Goal: Task Accomplishment & Management: Manage account settings

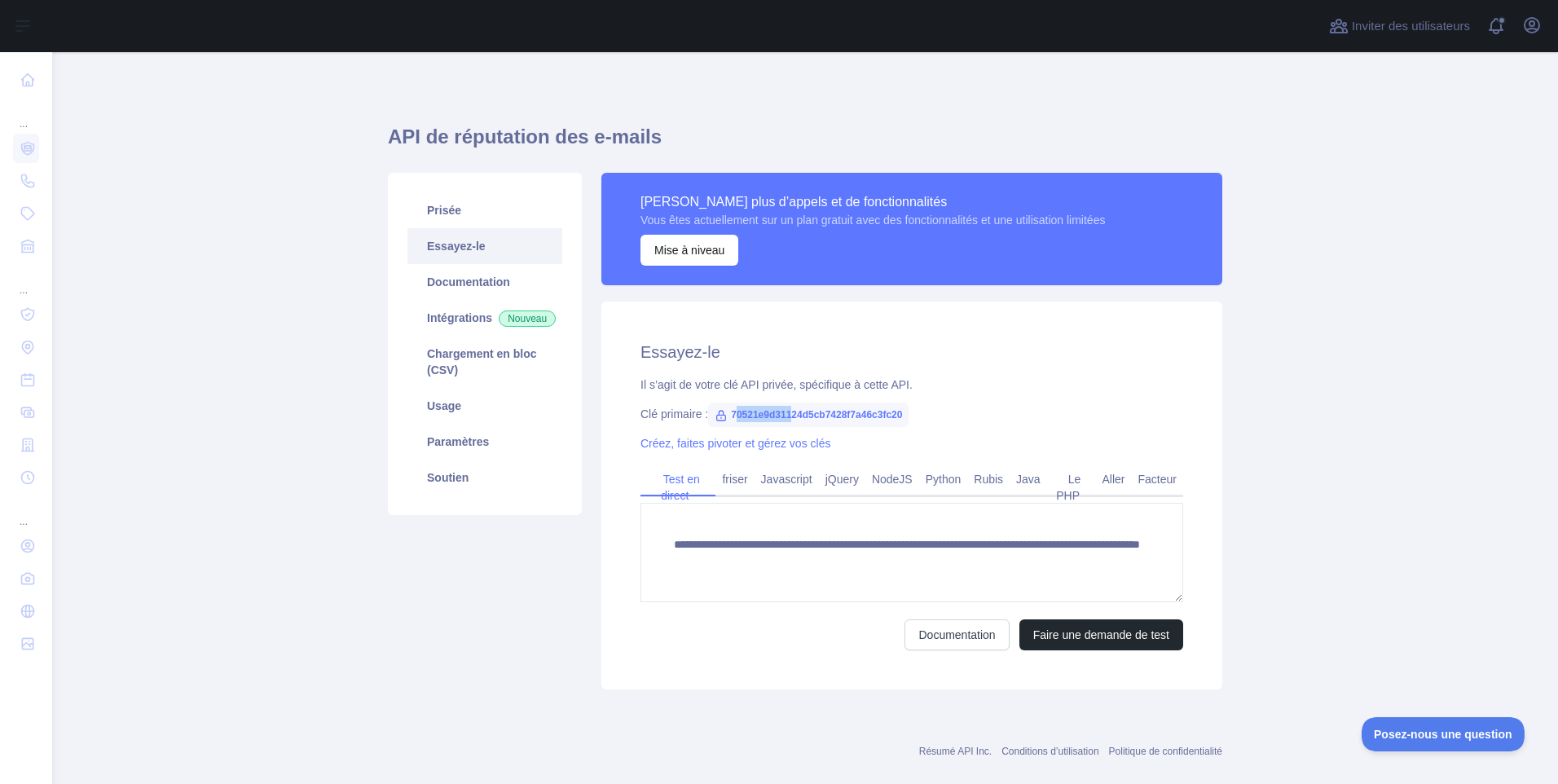
drag, startPoint x: 727, startPoint y: 413, endPoint x: 785, endPoint y: 419, distance: 58.3
click at [785, 419] on span "70521e9d31124d5cb7428f7a46c3fc20" at bounding box center [808, 414] width 200 height 24
drag, startPoint x: 785, startPoint y: 419, endPoint x: 719, endPoint y: 415, distance: 66.1
click at [719, 415] on span "70521e9d31124d5cb7428f7a46c3fc20" at bounding box center [808, 414] width 200 height 24
copy span "70521e9d31124d5cb7428f7a46c3fc20"
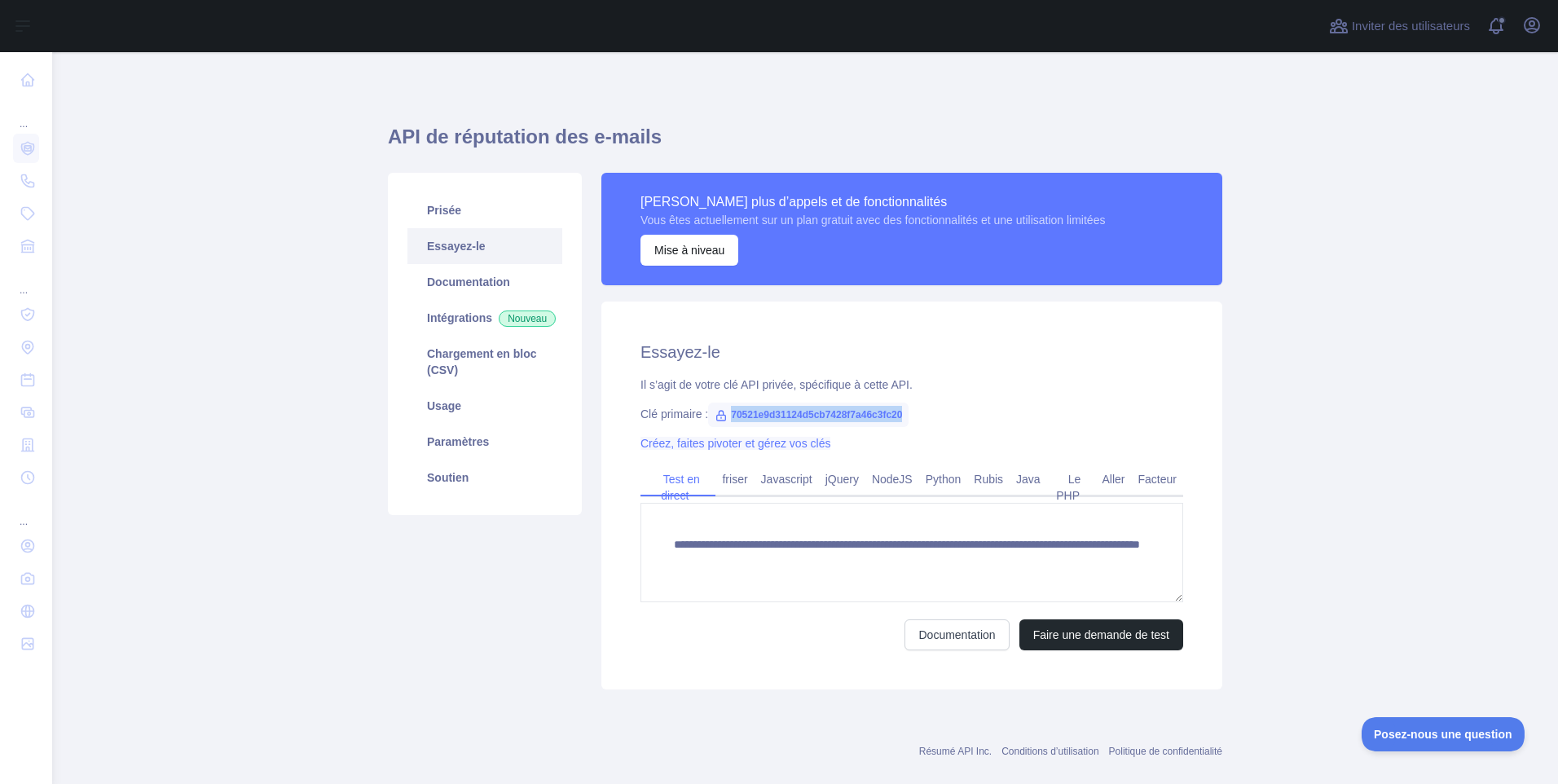
click at [728, 446] on link "Créez, faites pivoter et gérez vos clés" at bounding box center [735, 443] width 190 height 13
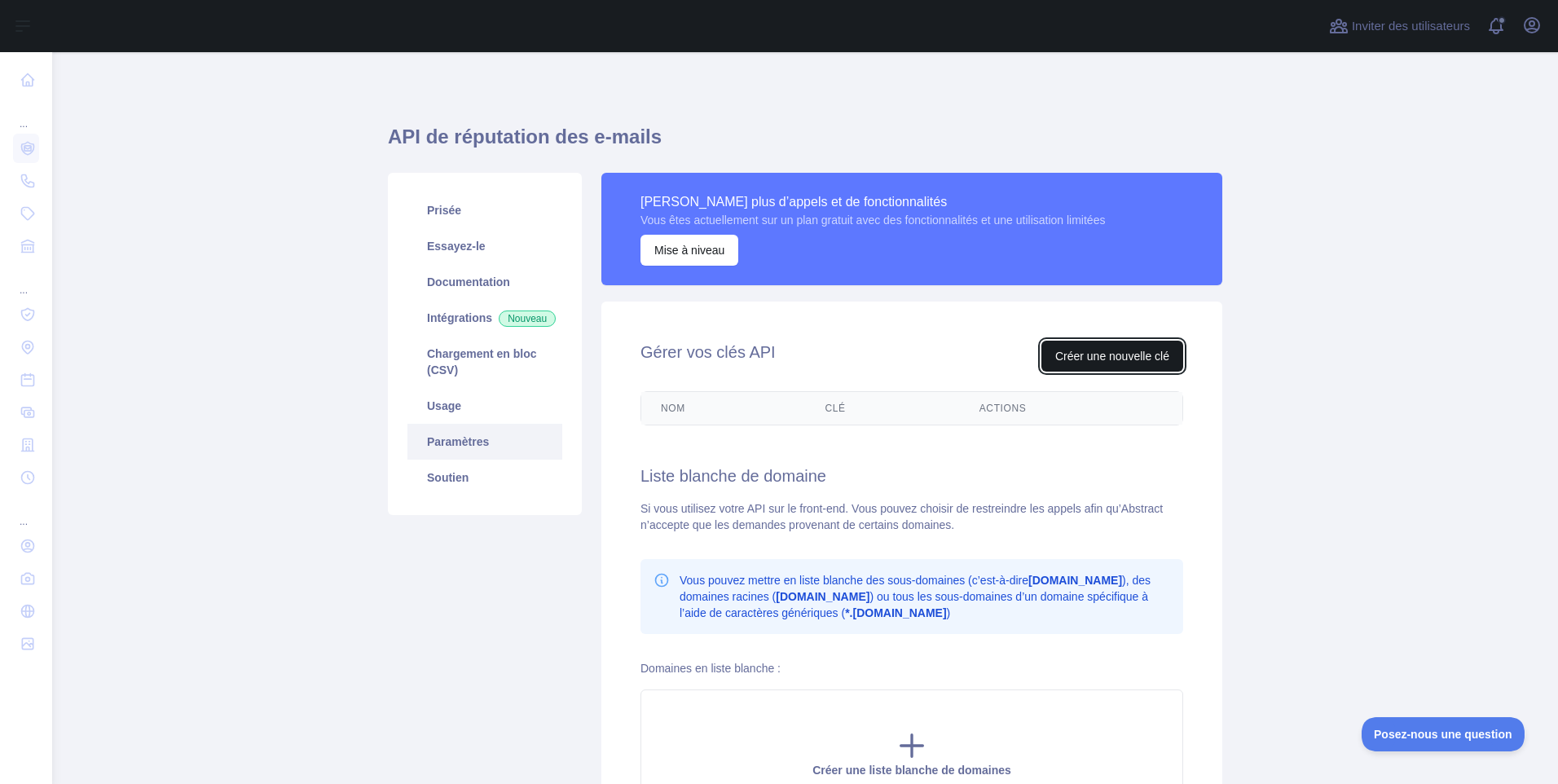
click at [1149, 356] on button "Créer une nouvelle clé" at bounding box center [1112, 356] width 142 height 31
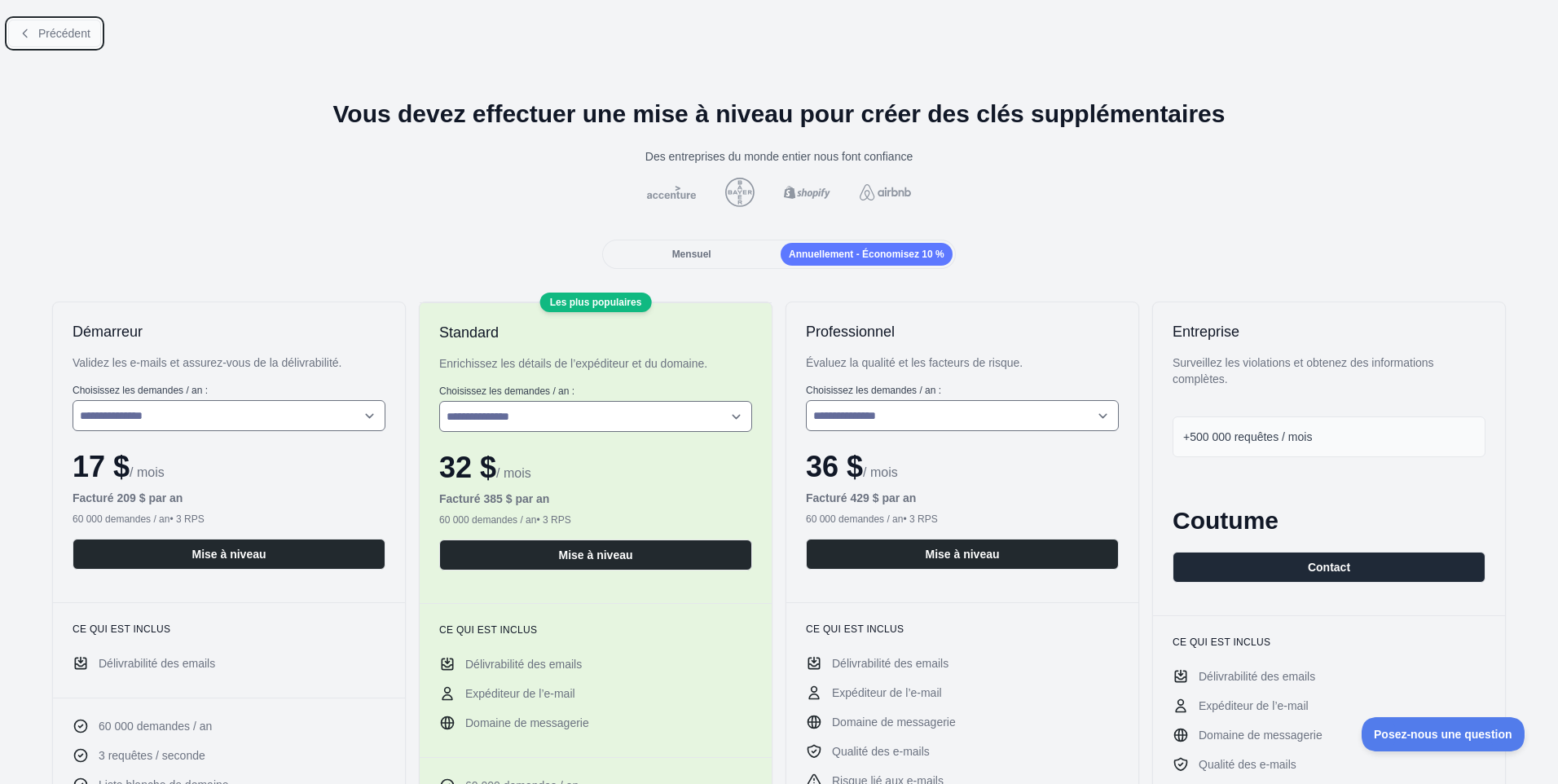
click at [71, 34] on span "Précédent" at bounding box center [65, 33] width 52 height 13
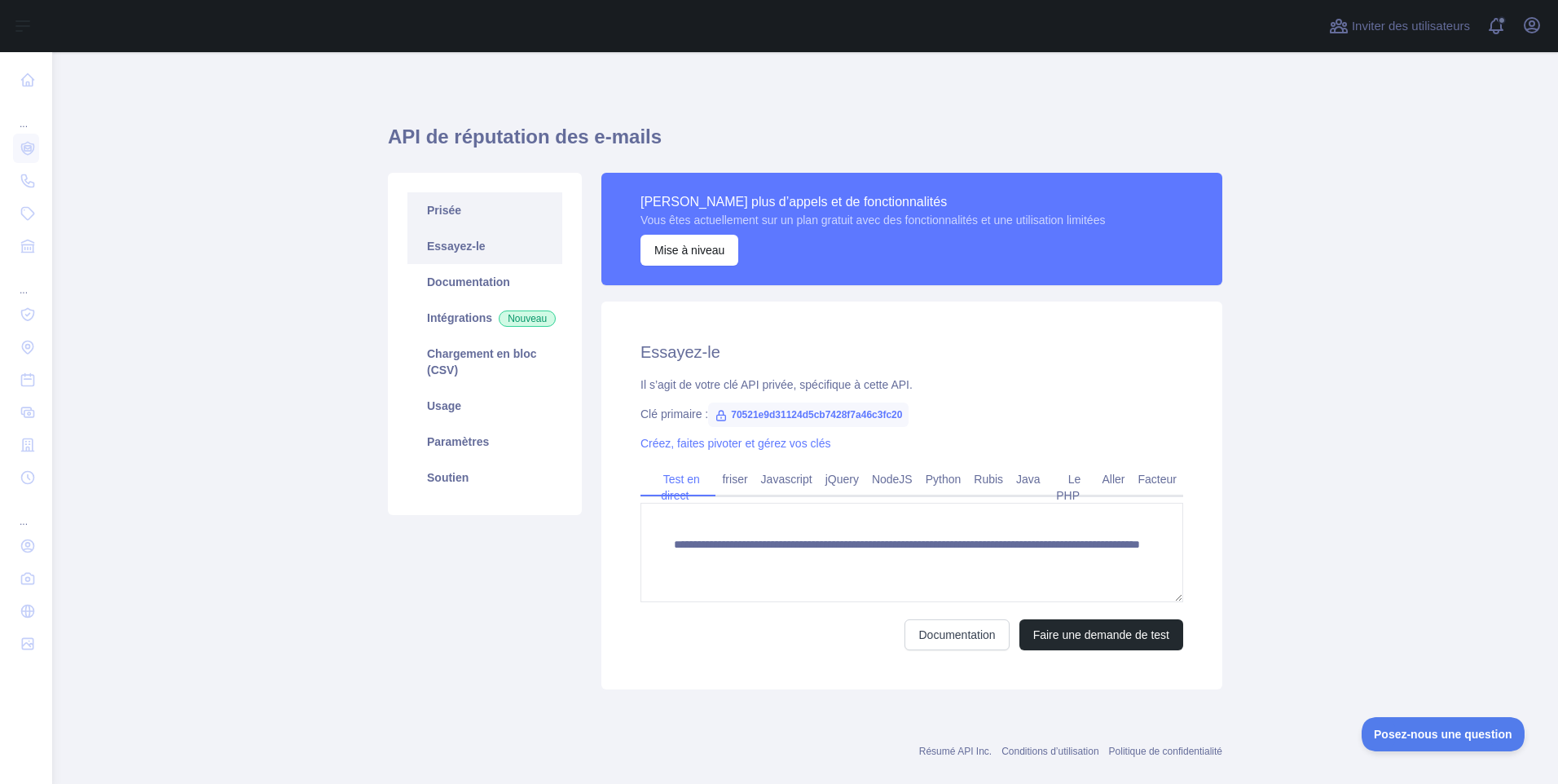
click at [460, 210] on link "Prisée" at bounding box center [485, 210] width 155 height 36
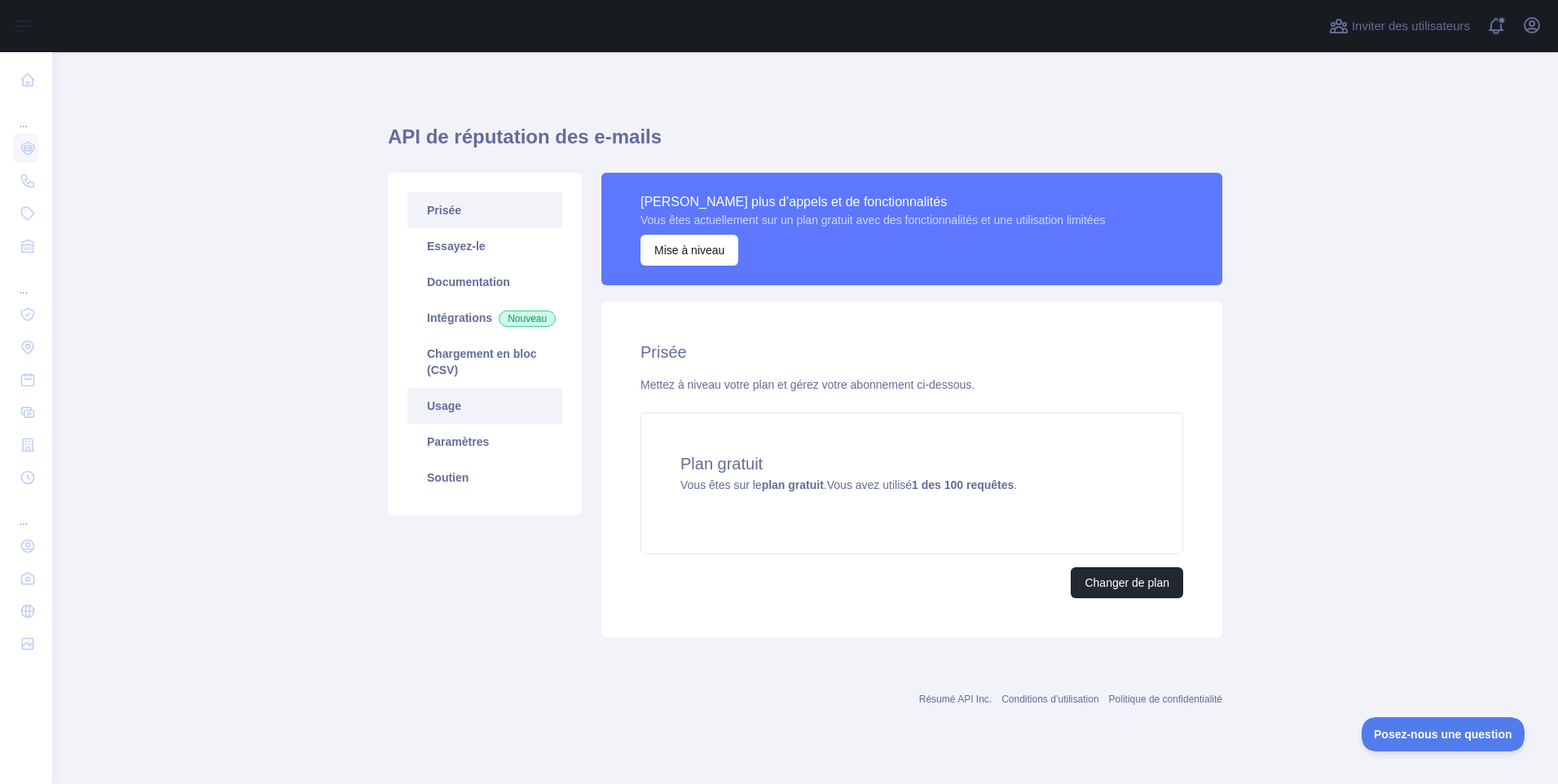
click at [477, 421] on link "Usage" at bounding box center [485, 405] width 155 height 36
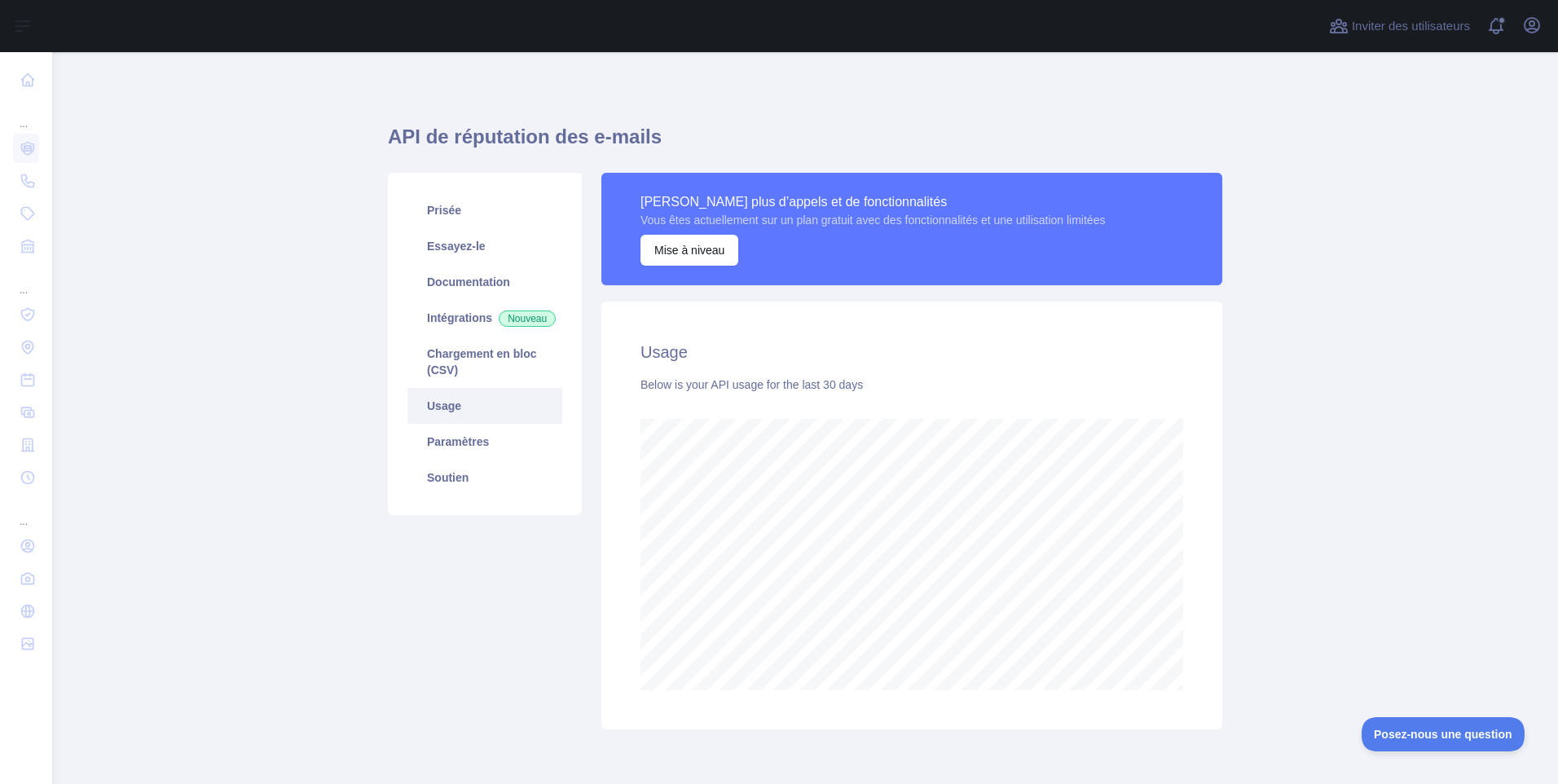
scroll to position [732, 1493]
click at [489, 458] on link "Paramètres" at bounding box center [485, 441] width 155 height 36
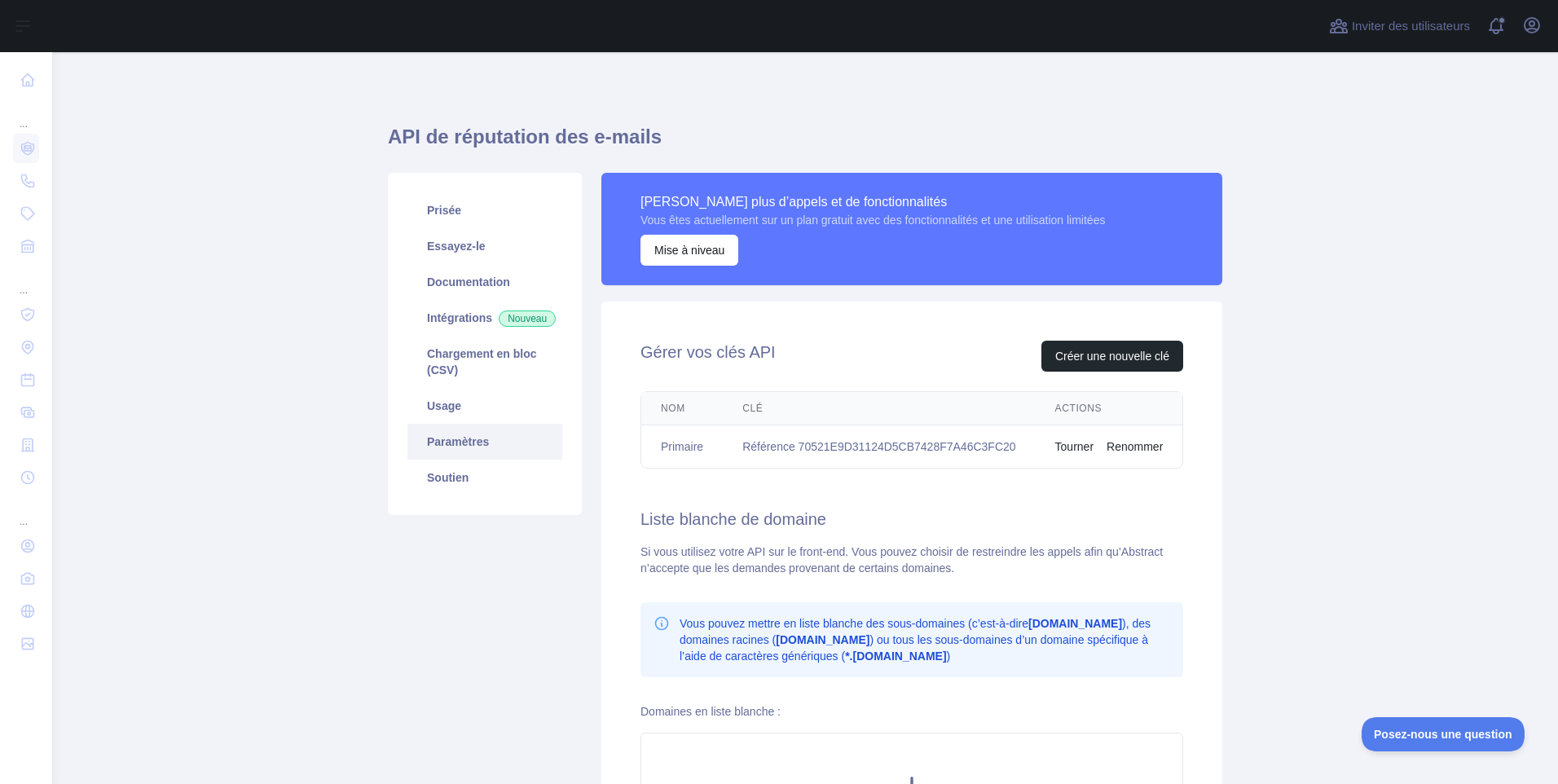
click at [1059, 444] on button "Tourner" at bounding box center [1074, 446] width 39 height 16
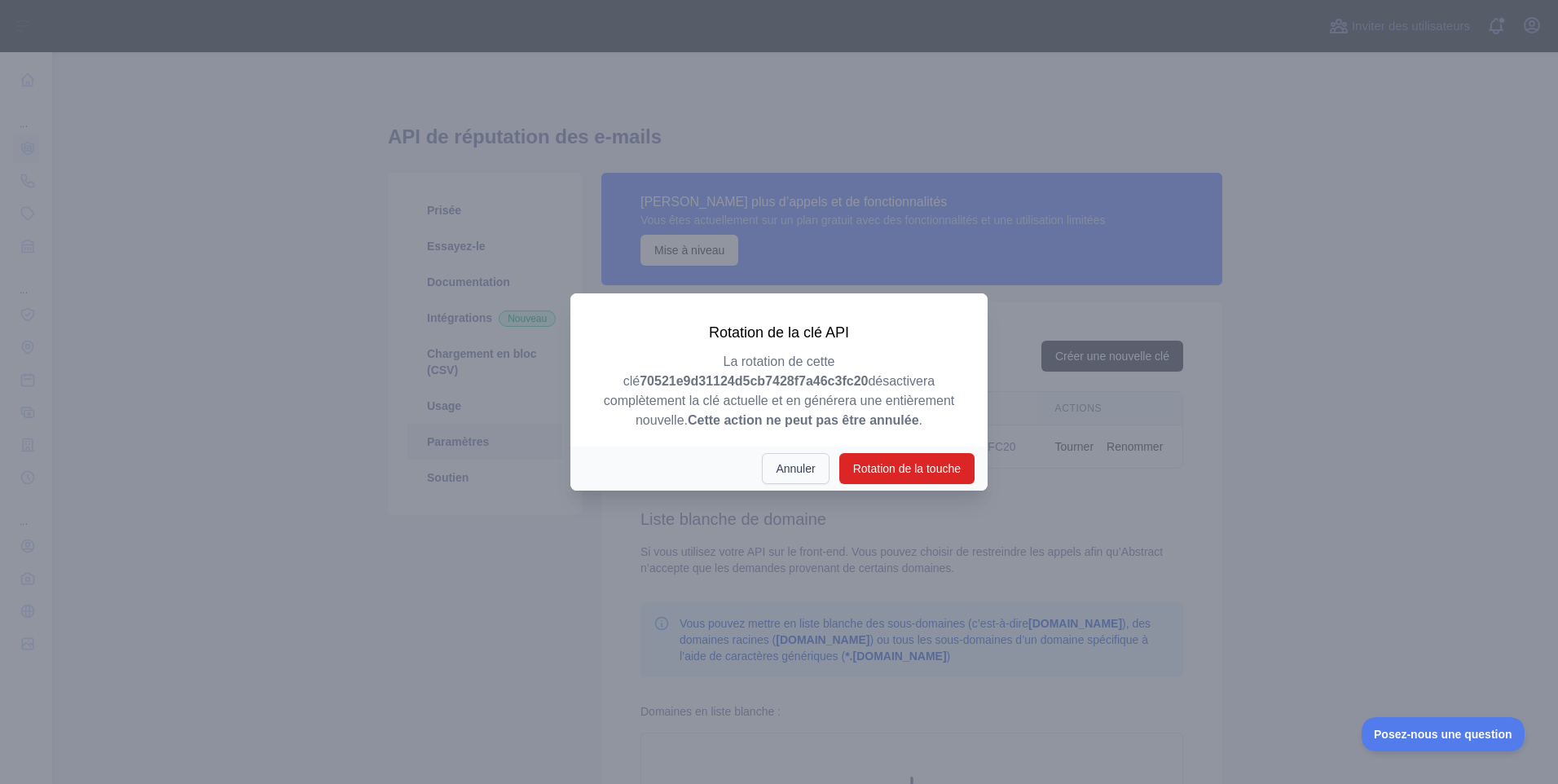
click at [814, 459] on button "Annuler" at bounding box center [795, 468] width 67 height 31
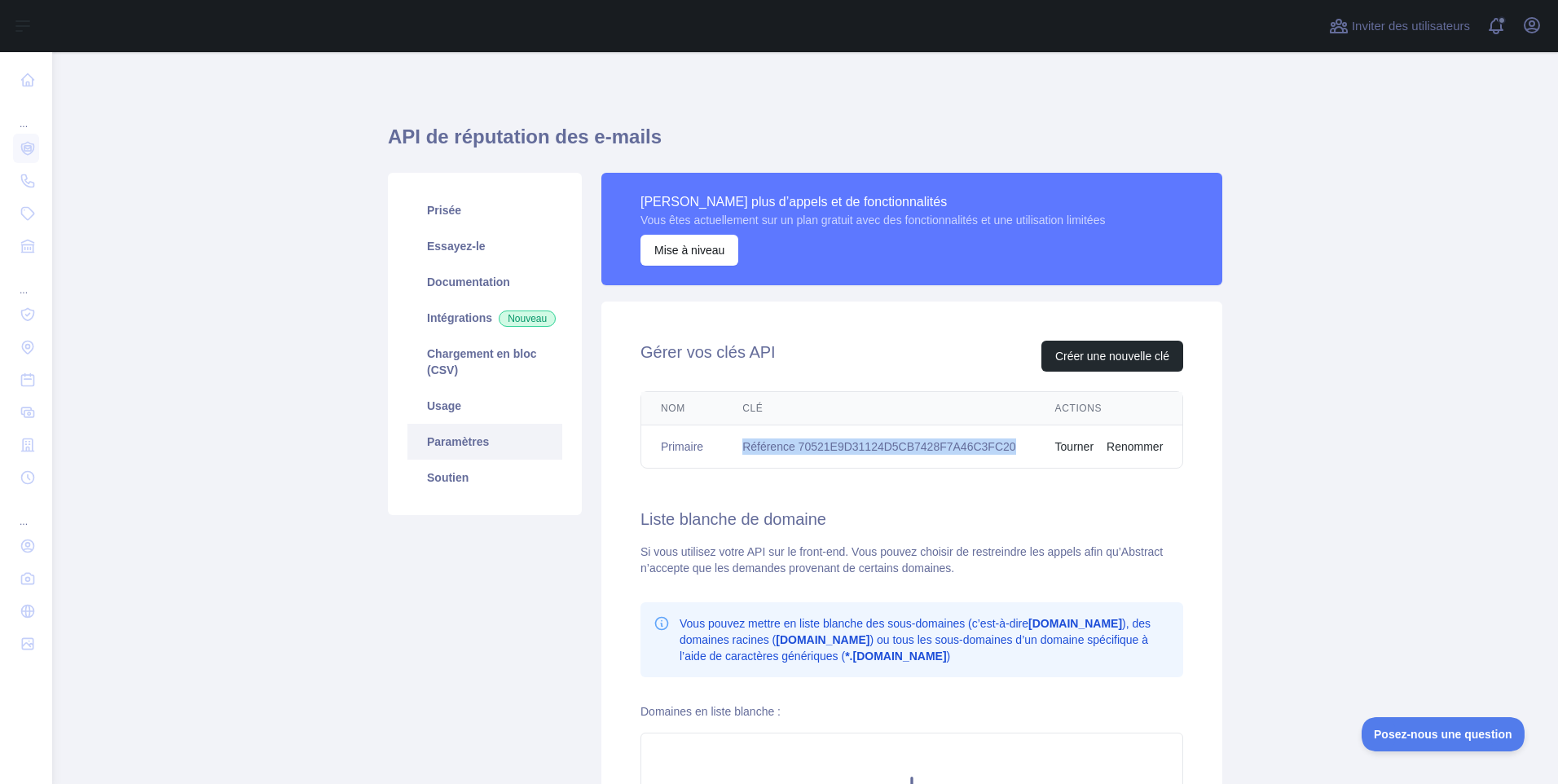
drag, startPoint x: 1014, startPoint y: 447, endPoint x: 696, endPoint y: 450, distance: 318.0
click at [696, 450] on tr "Primaire Référence 70521E9D31124D5CB7428F7A46C3FC20 Tourner Renommer" at bounding box center [911, 447] width 541 height 44
copy tr "Référence 70521E9D31124D5CB7428F7A46C3FC20"
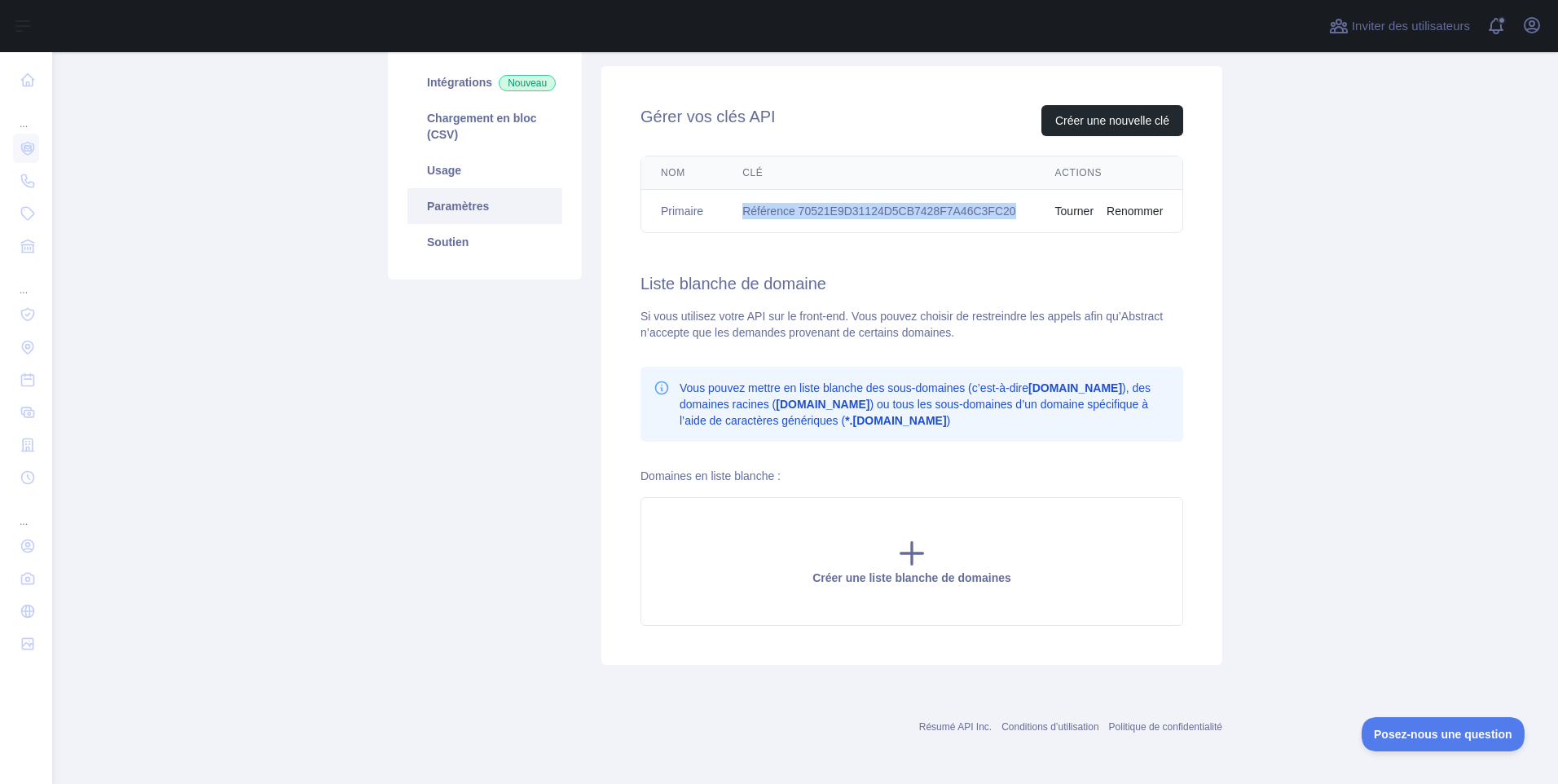
scroll to position [237, 0]
click at [1107, 123] on button "Créer une nouvelle clé" at bounding box center [1112, 119] width 142 height 31
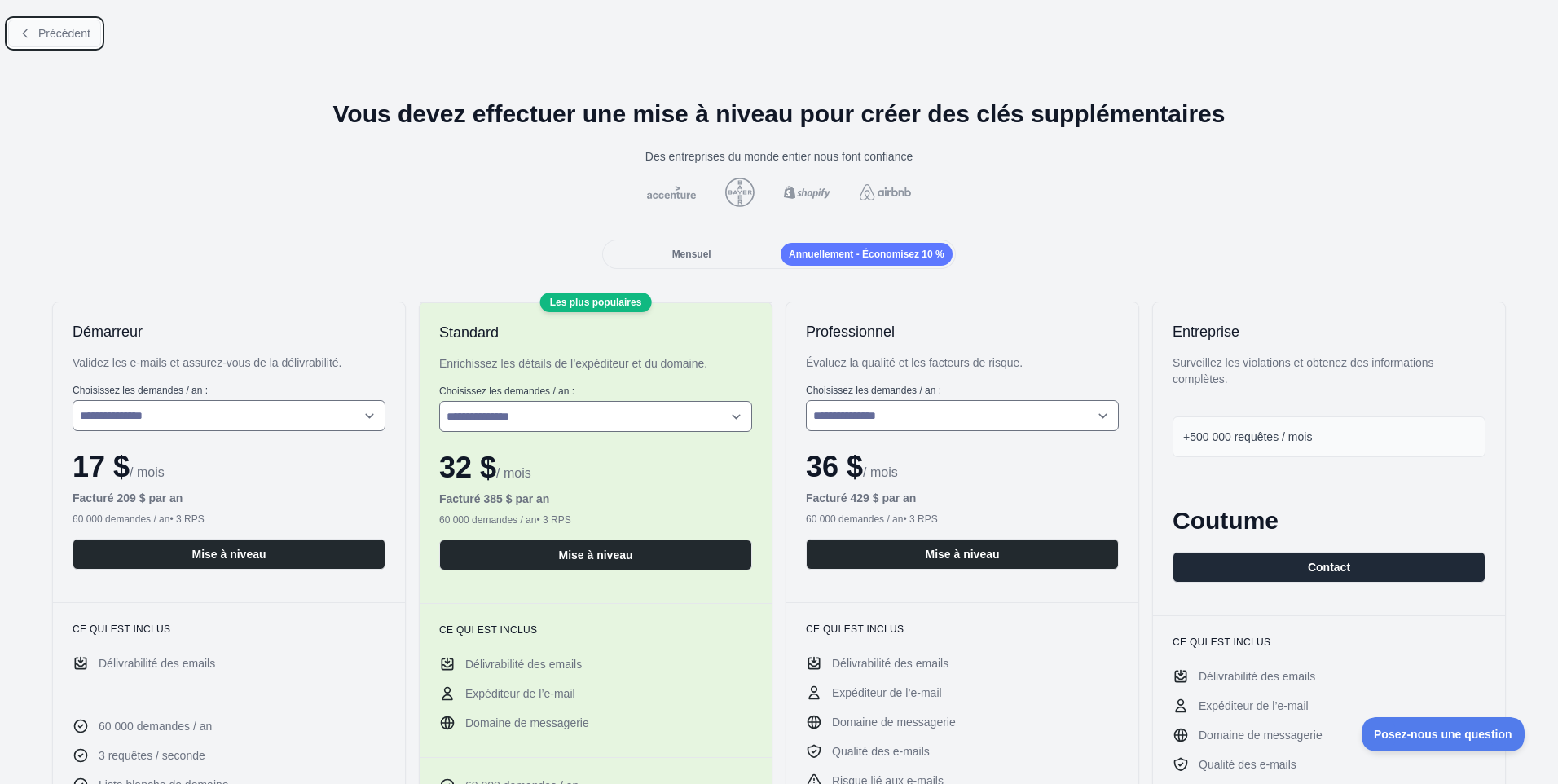
click at [76, 36] on span "Précédent" at bounding box center [65, 33] width 52 height 13
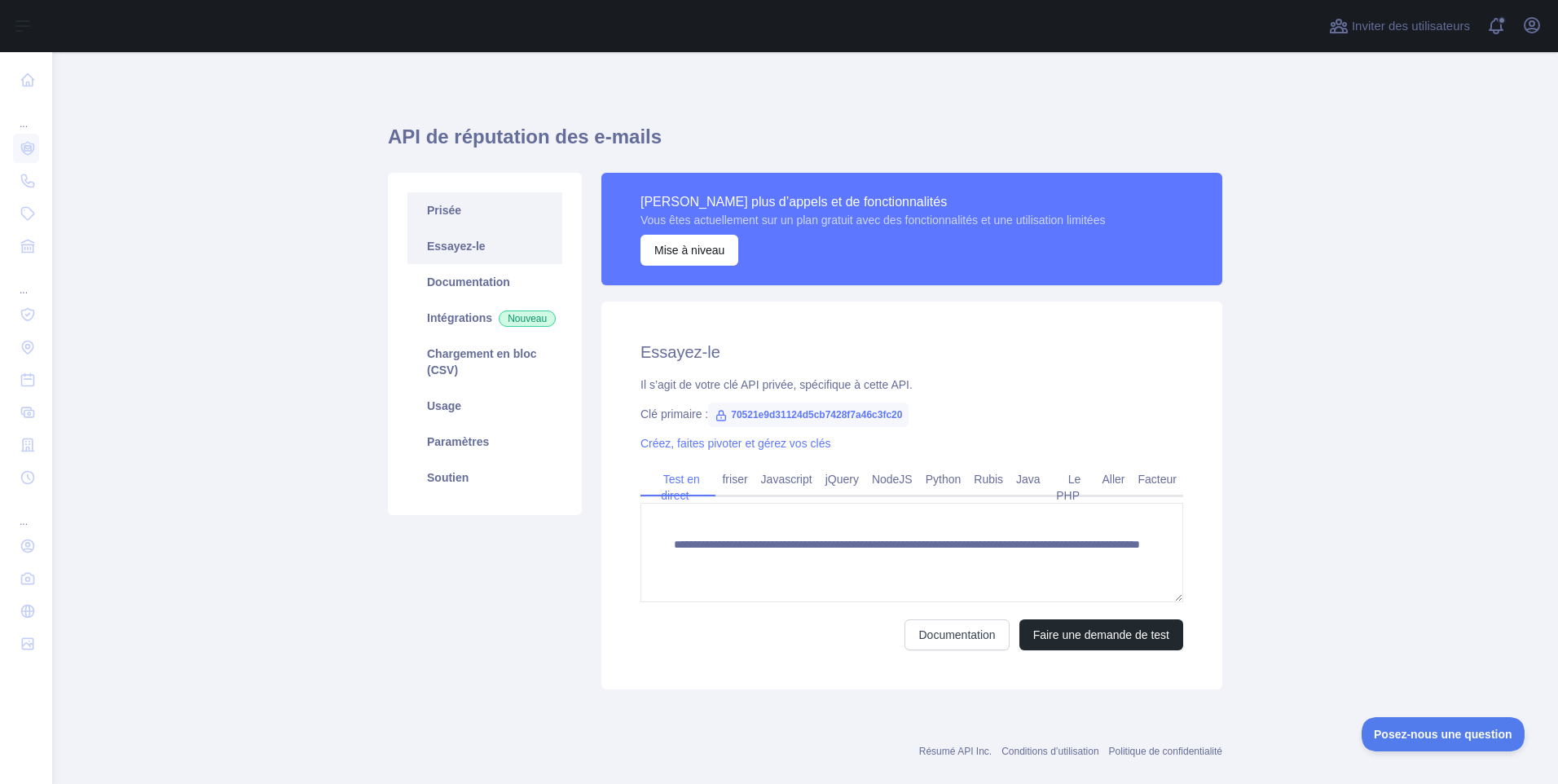
click at [426, 204] on link "Prisée" at bounding box center [485, 210] width 155 height 36
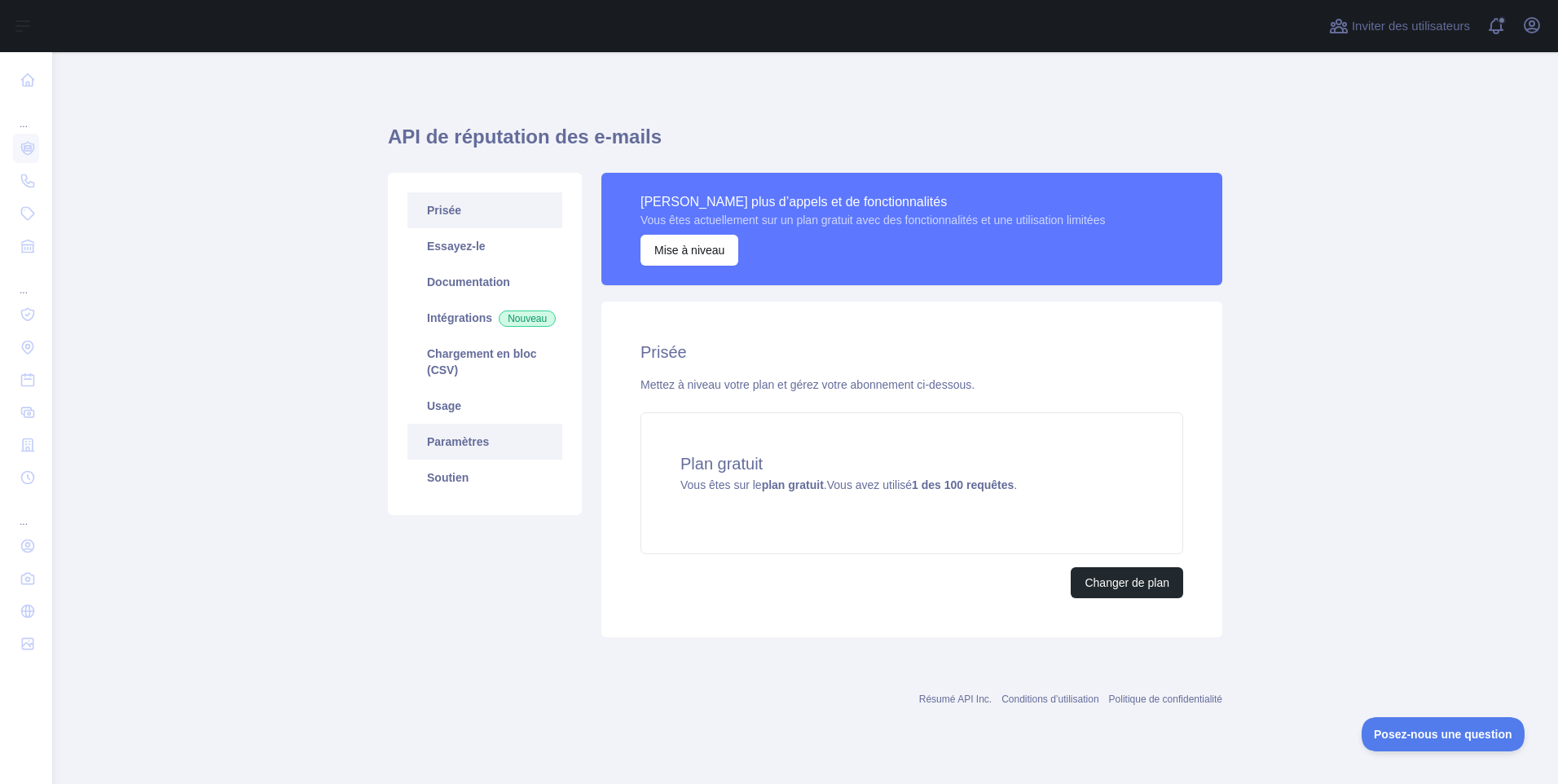
click at [453, 459] on link "Paramètres" at bounding box center [485, 441] width 155 height 36
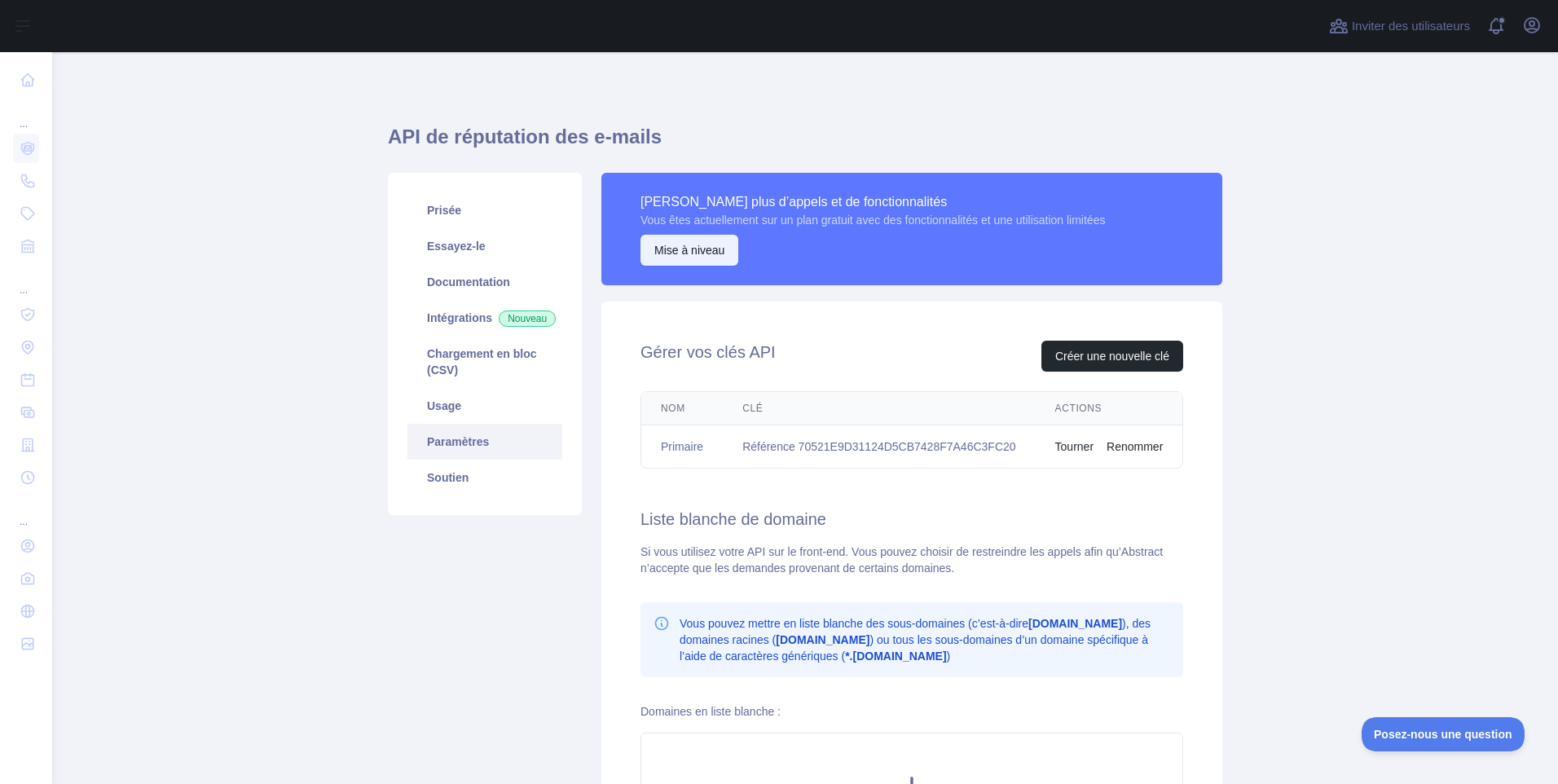
click at [689, 261] on button "Mise à niveau" at bounding box center [689, 250] width 98 height 31
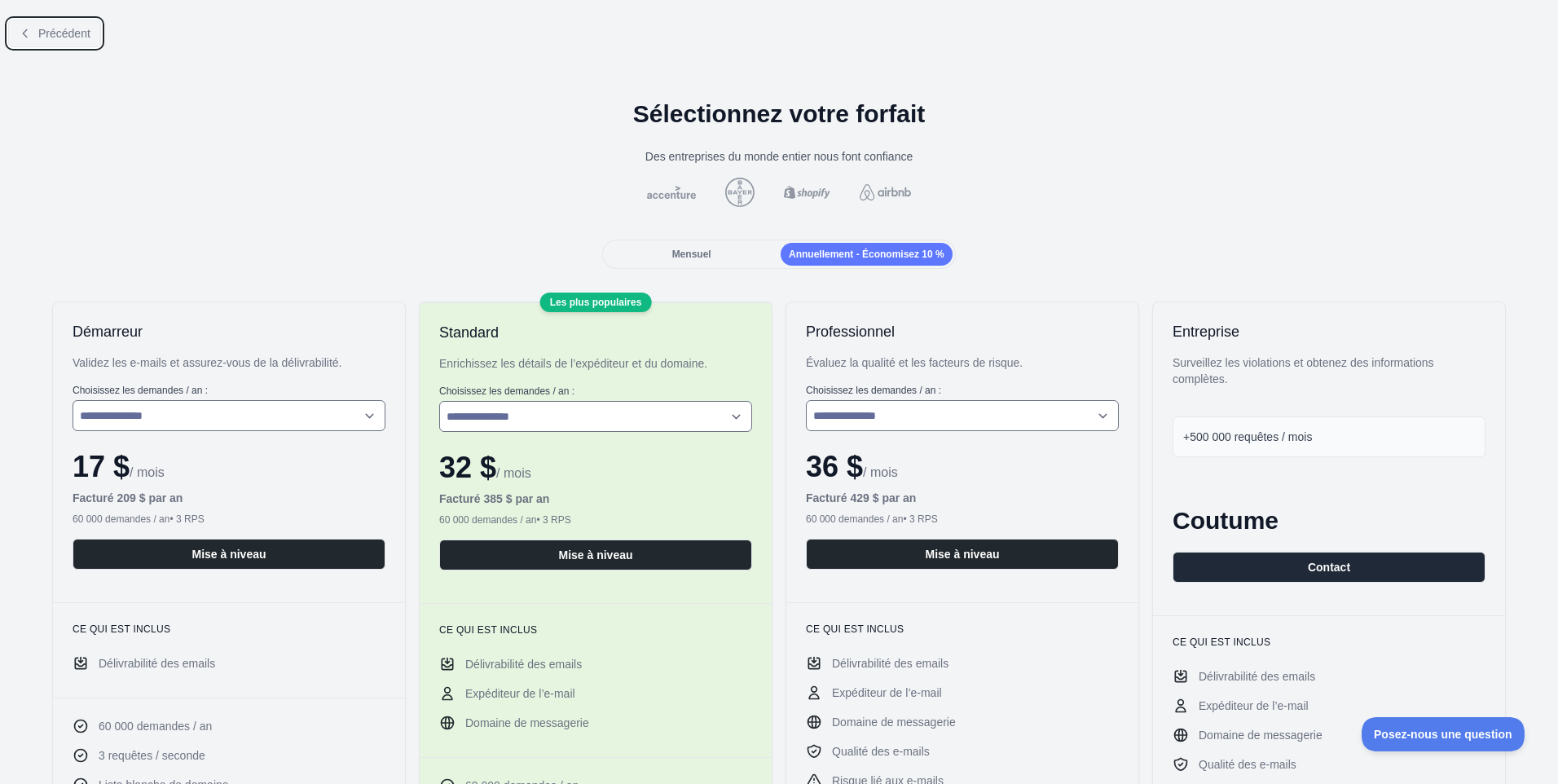
click at [58, 35] on span "Précédent" at bounding box center [65, 33] width 52 height 13
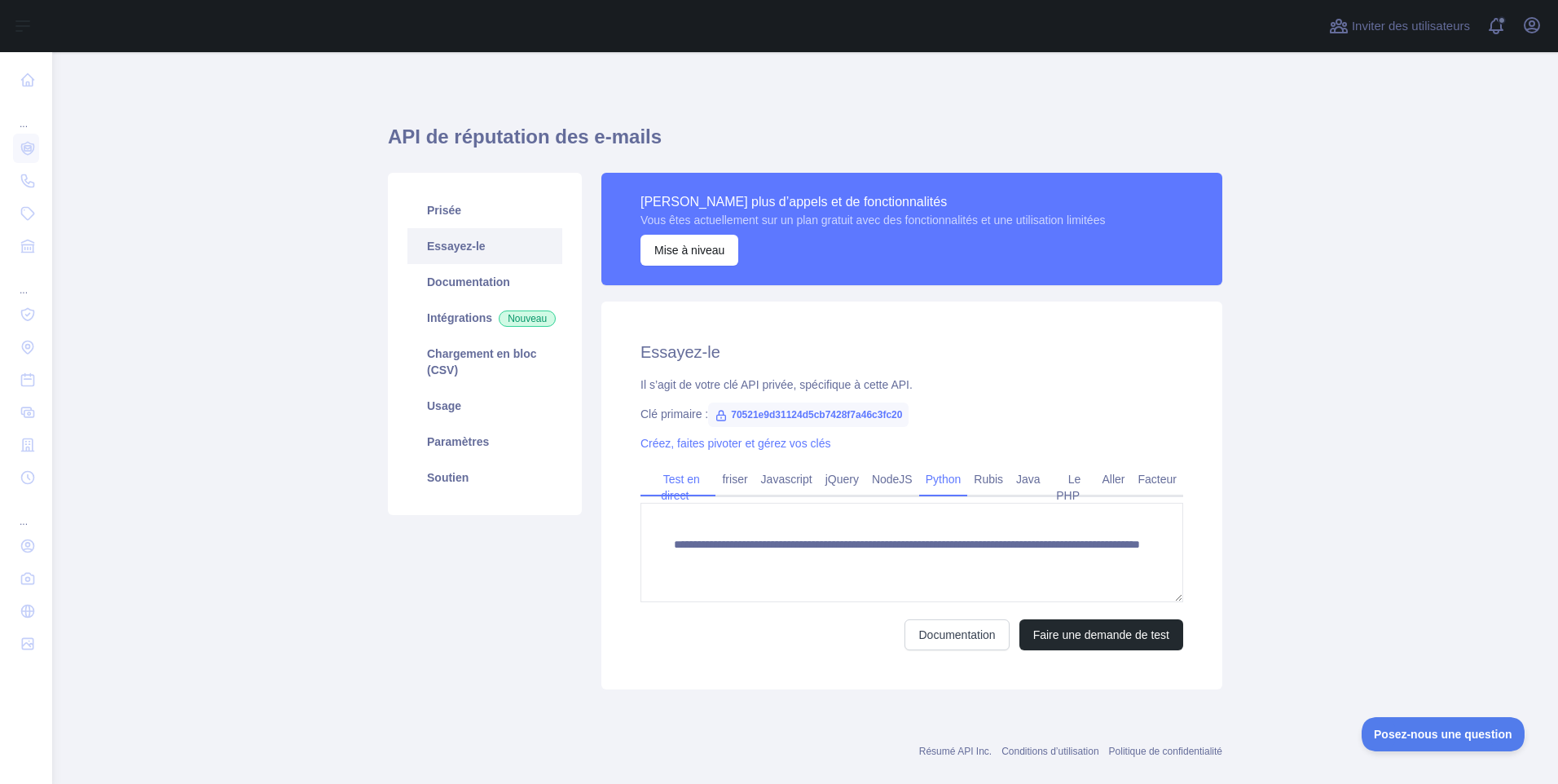
drag, startPoint x: 930, startPoint y: 479, endPoint x: 940, endPoint y: 482, distance: 10.4
click at [930, 479] on link "Python" at bounding box center [943, 479] width 49 height 26
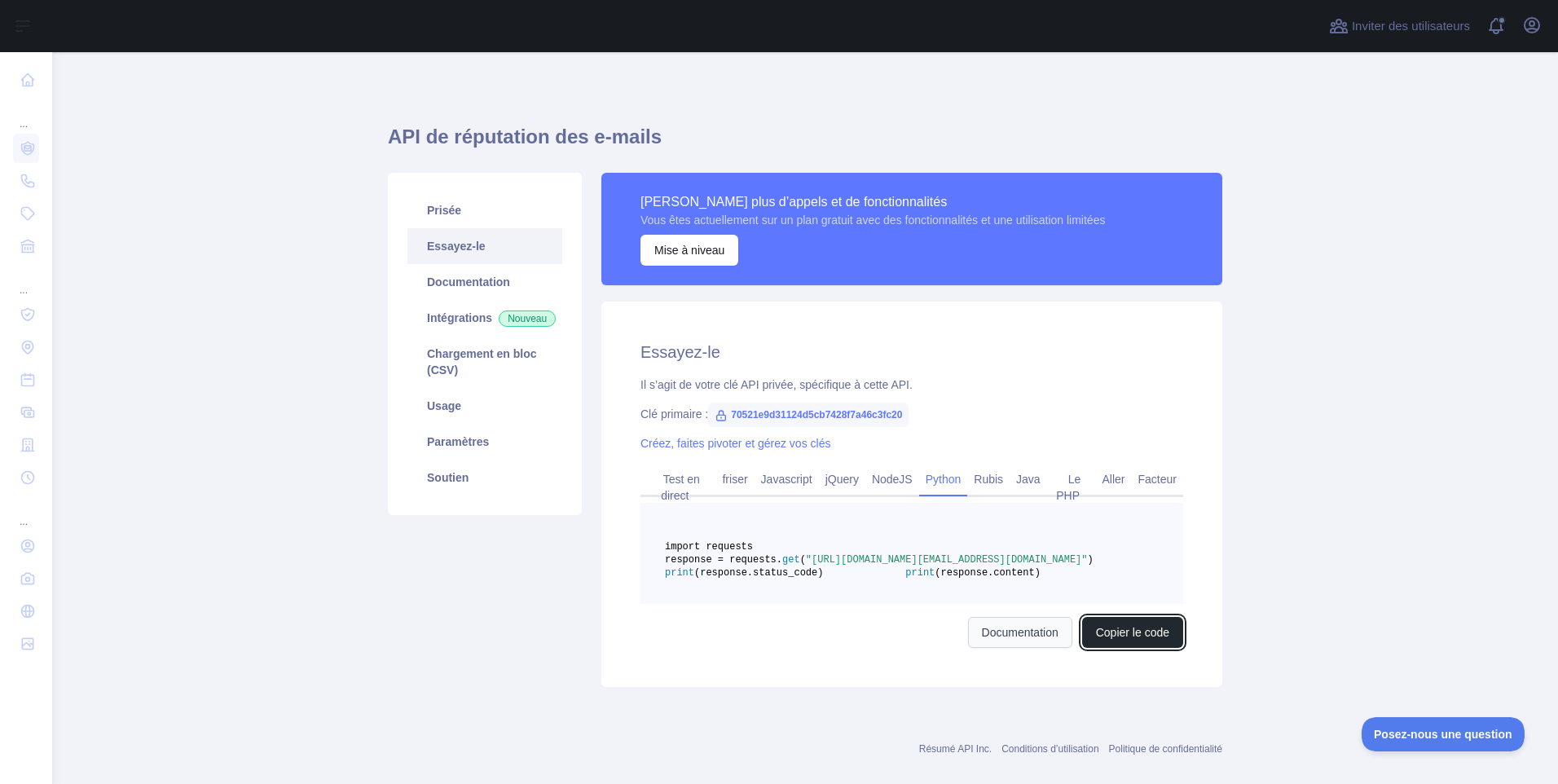
click at [1101, 648] on button "Copier le code" at bounding box center [1132, 632] width 101 height 31
click at [1111, 470] on link "Aller" at bounding box center [1113, 479] width 36 height 26
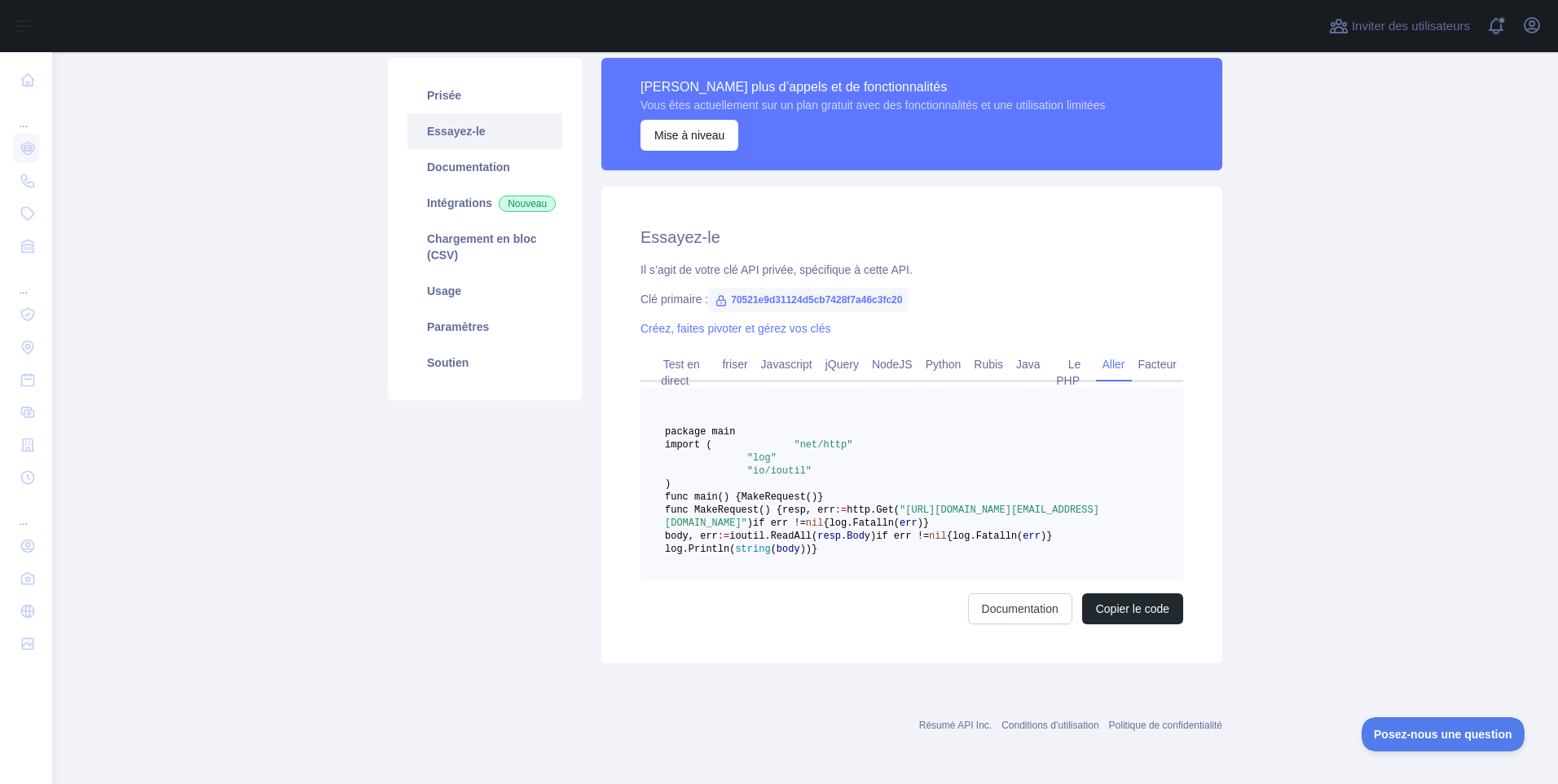
scroll to position [160, 0]
click at [937, 351] on link "Python" at bounding box center [943, 363] width 49 height 26
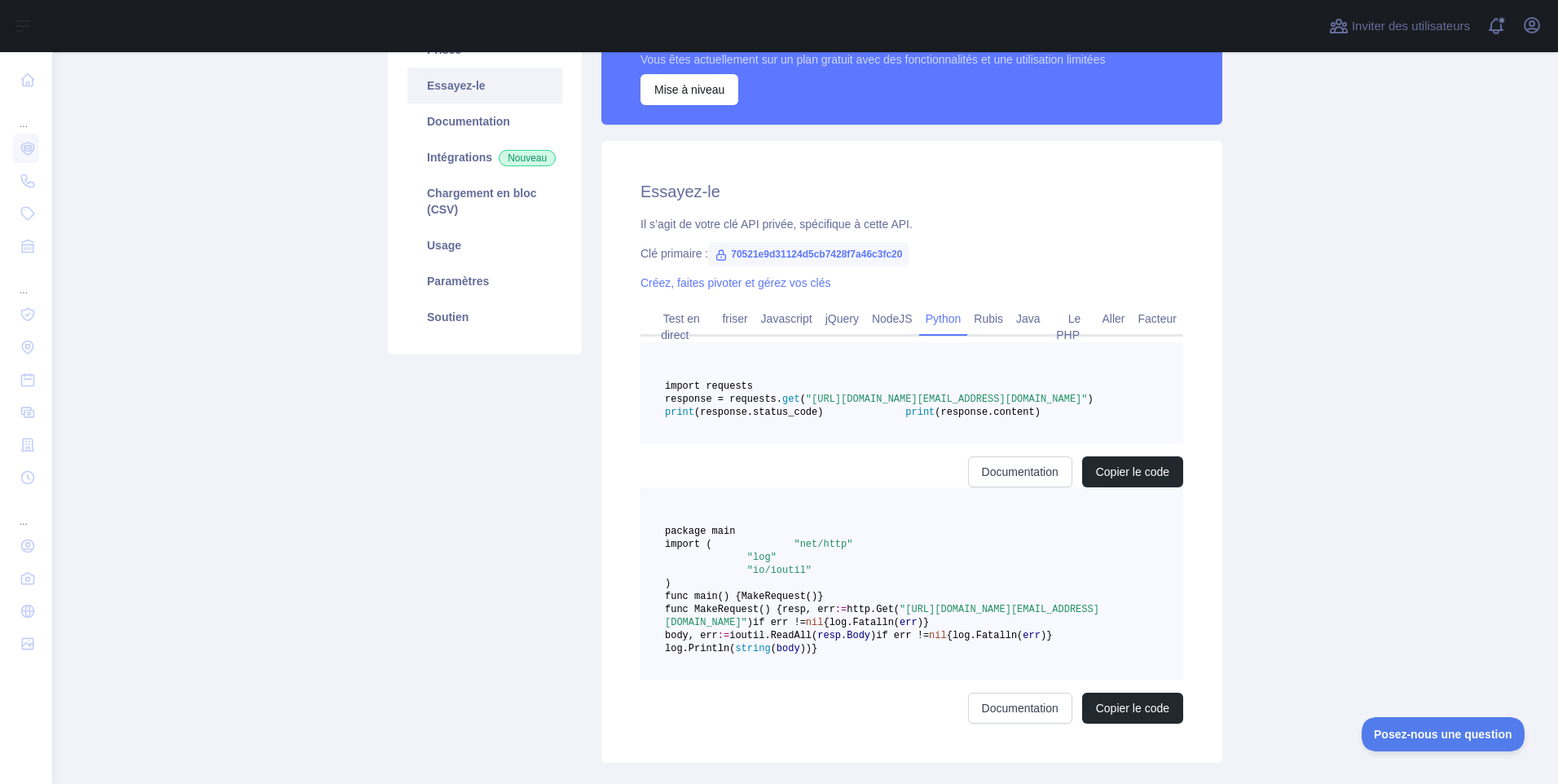
scroll to position [63, 0]
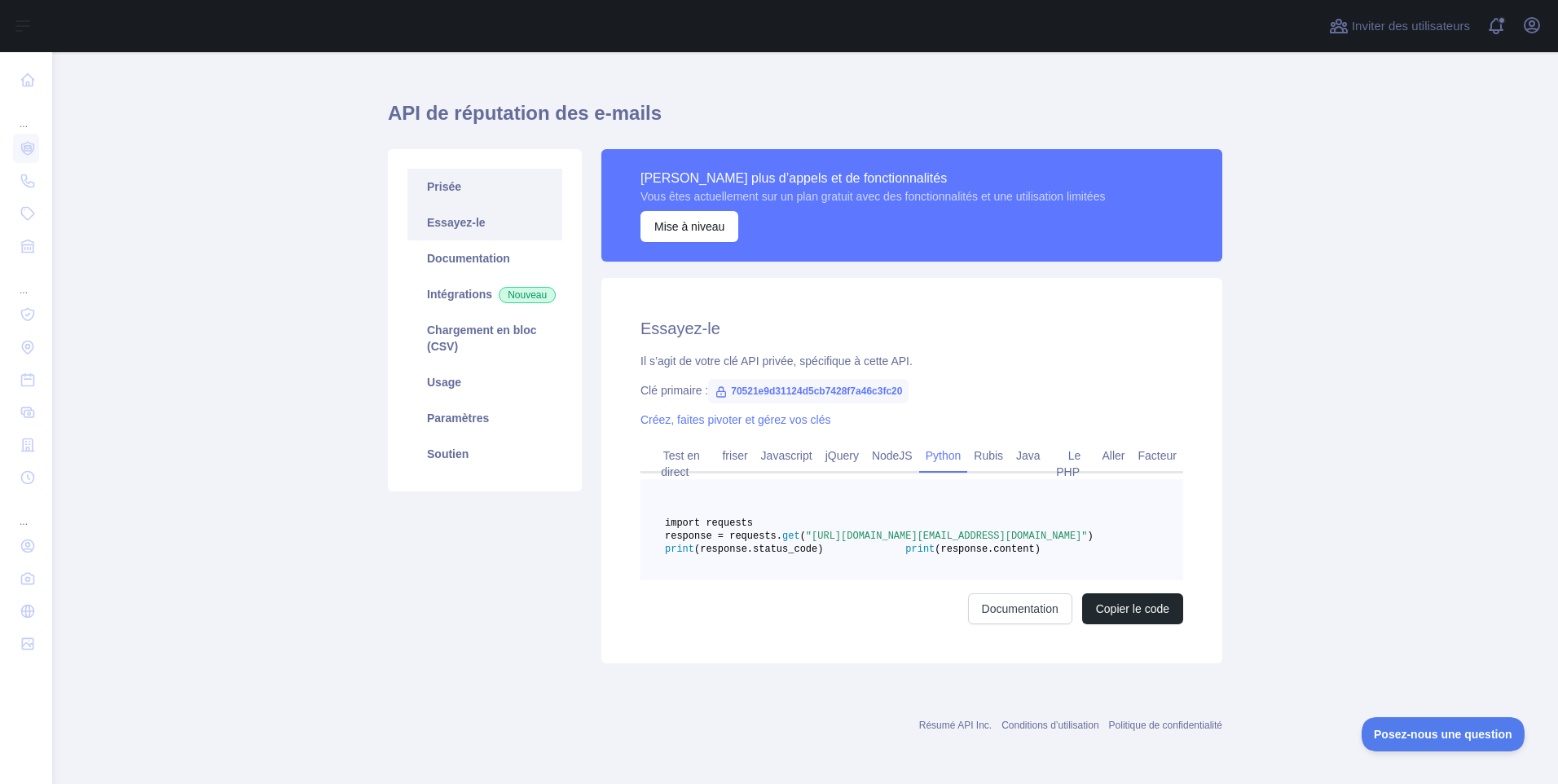
click at [450, 168] on link "Prisée" at bounding box center [485, 186] width 155 height 36
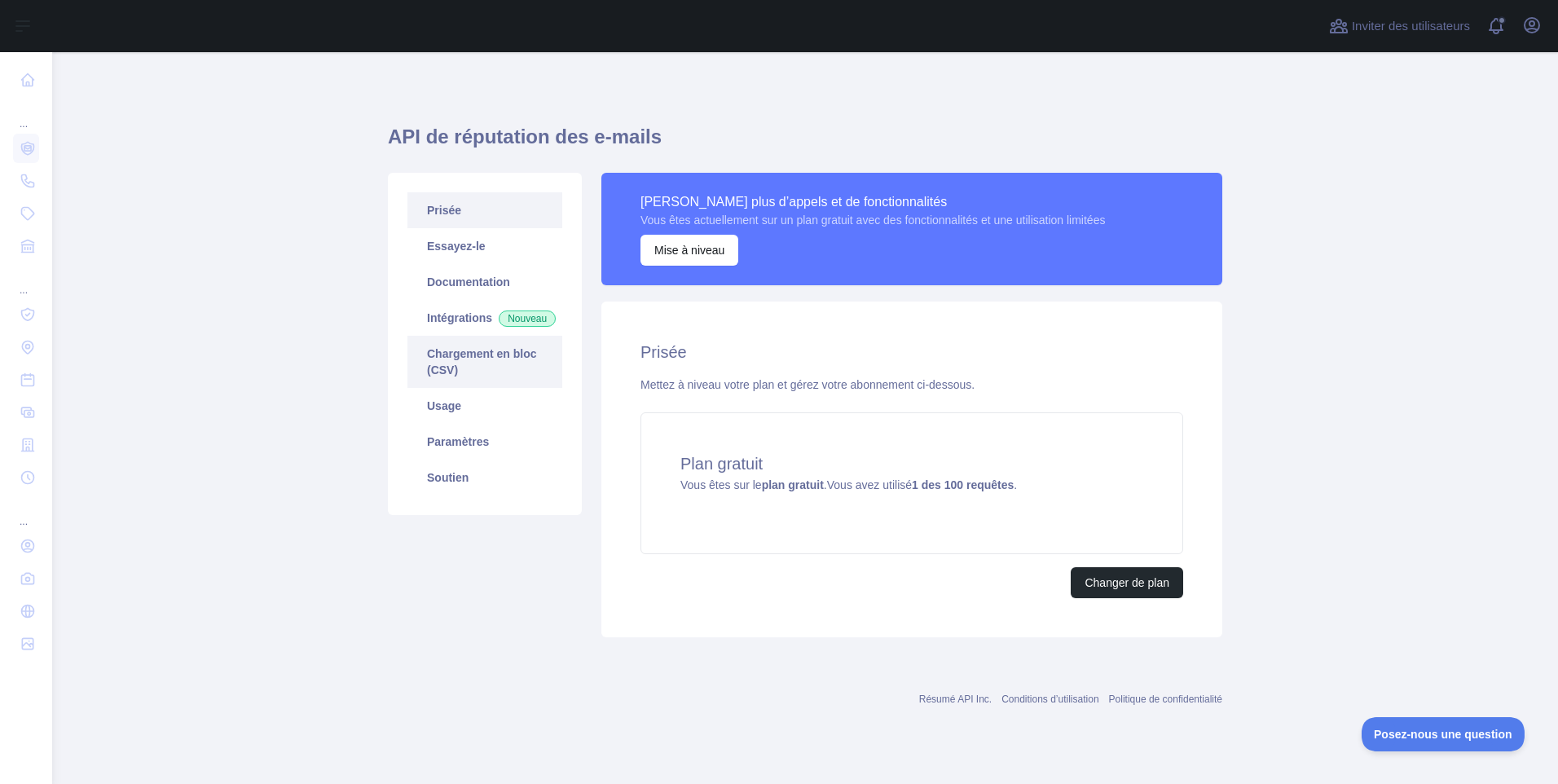
click at [478, 371] on link "Chargement en bloc (CSV)" at bounding box center [485, 362] width 155 height 52
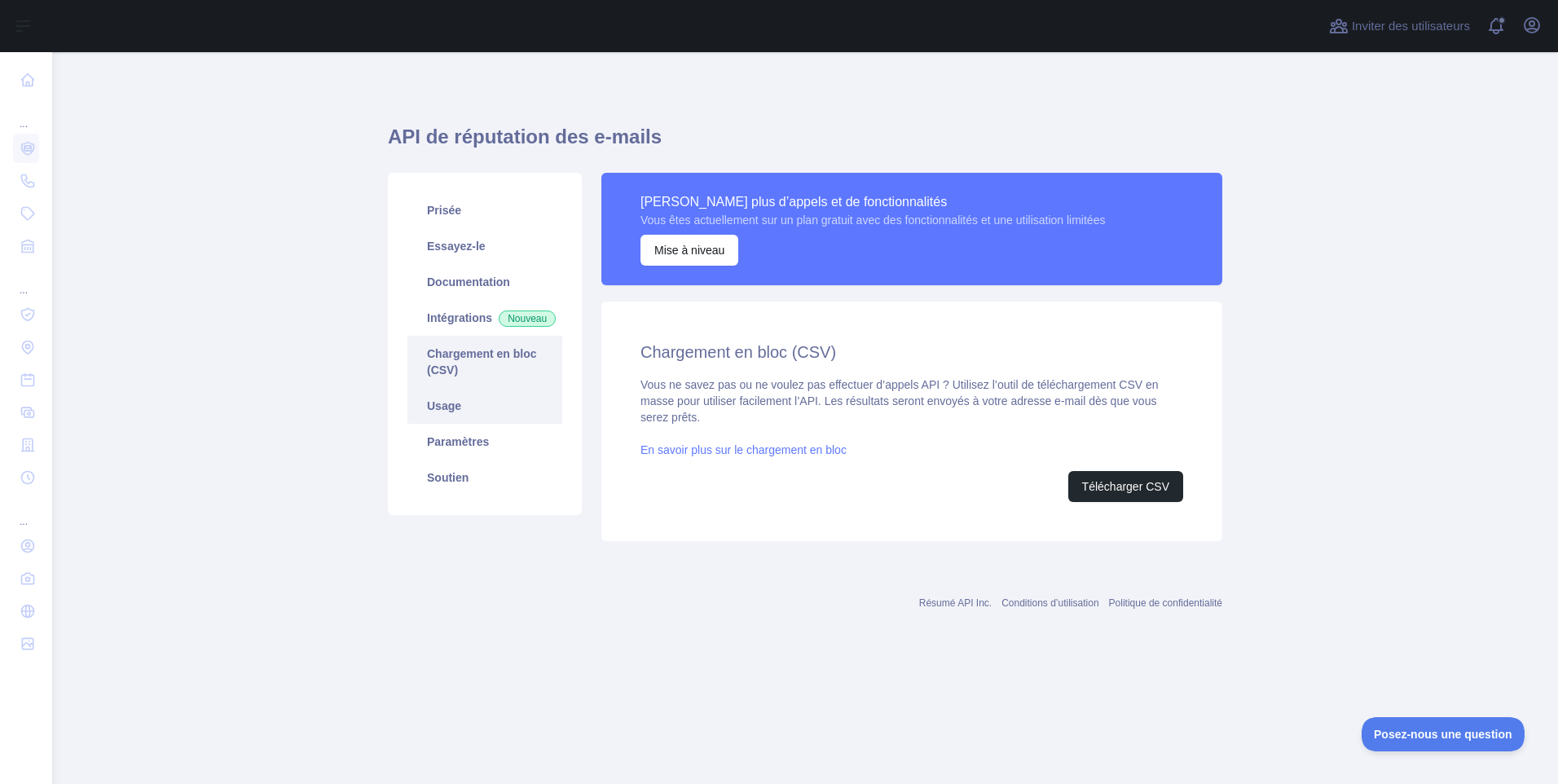
click at [463, 422] on link "Usage" at bounding box center [485, 405] width 155 height 36
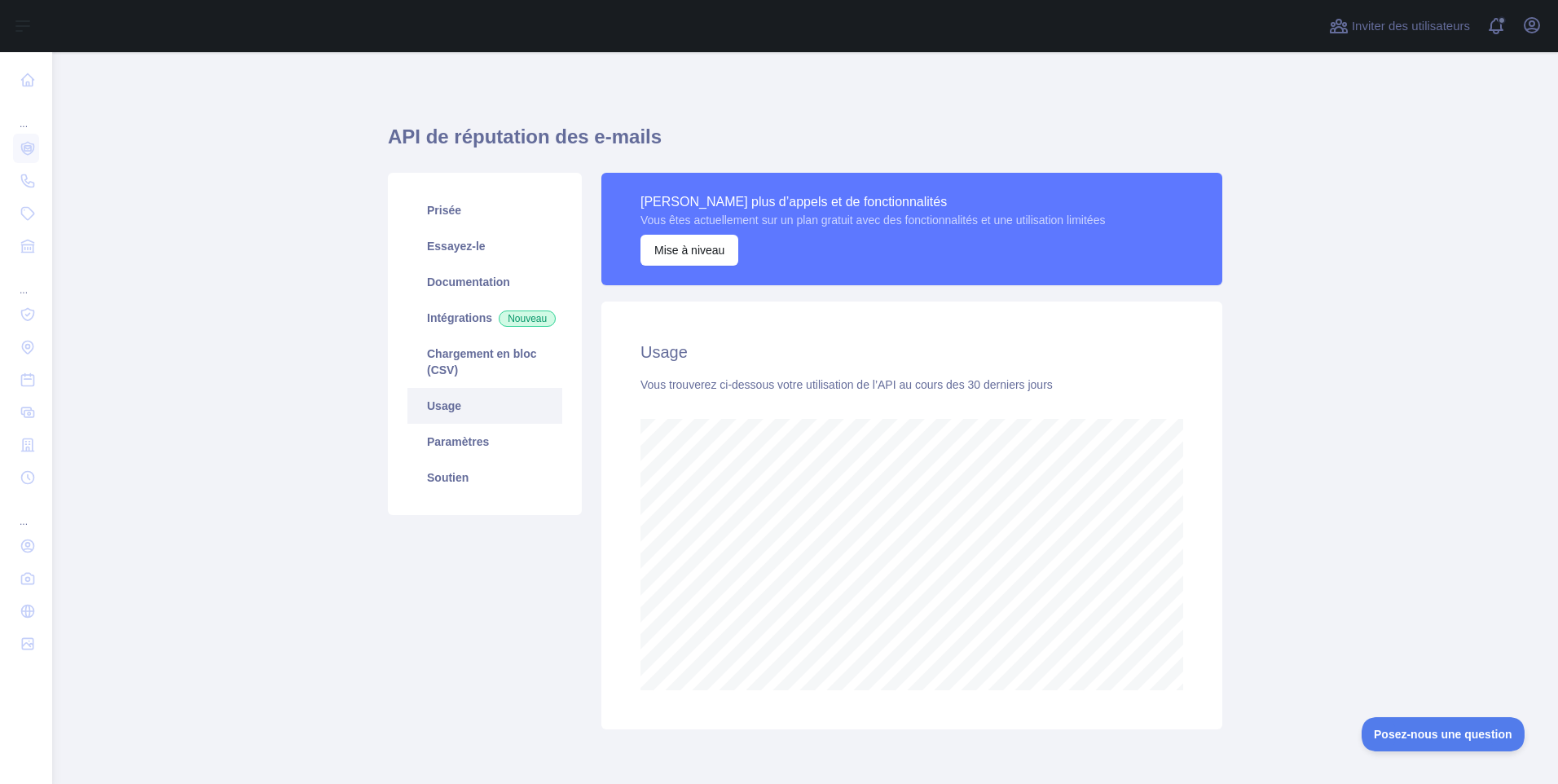
scroll to position [732, 1493]
click at [470, 452] on link "Paramètres" at bounding box center [485, 441] width 155 height 36
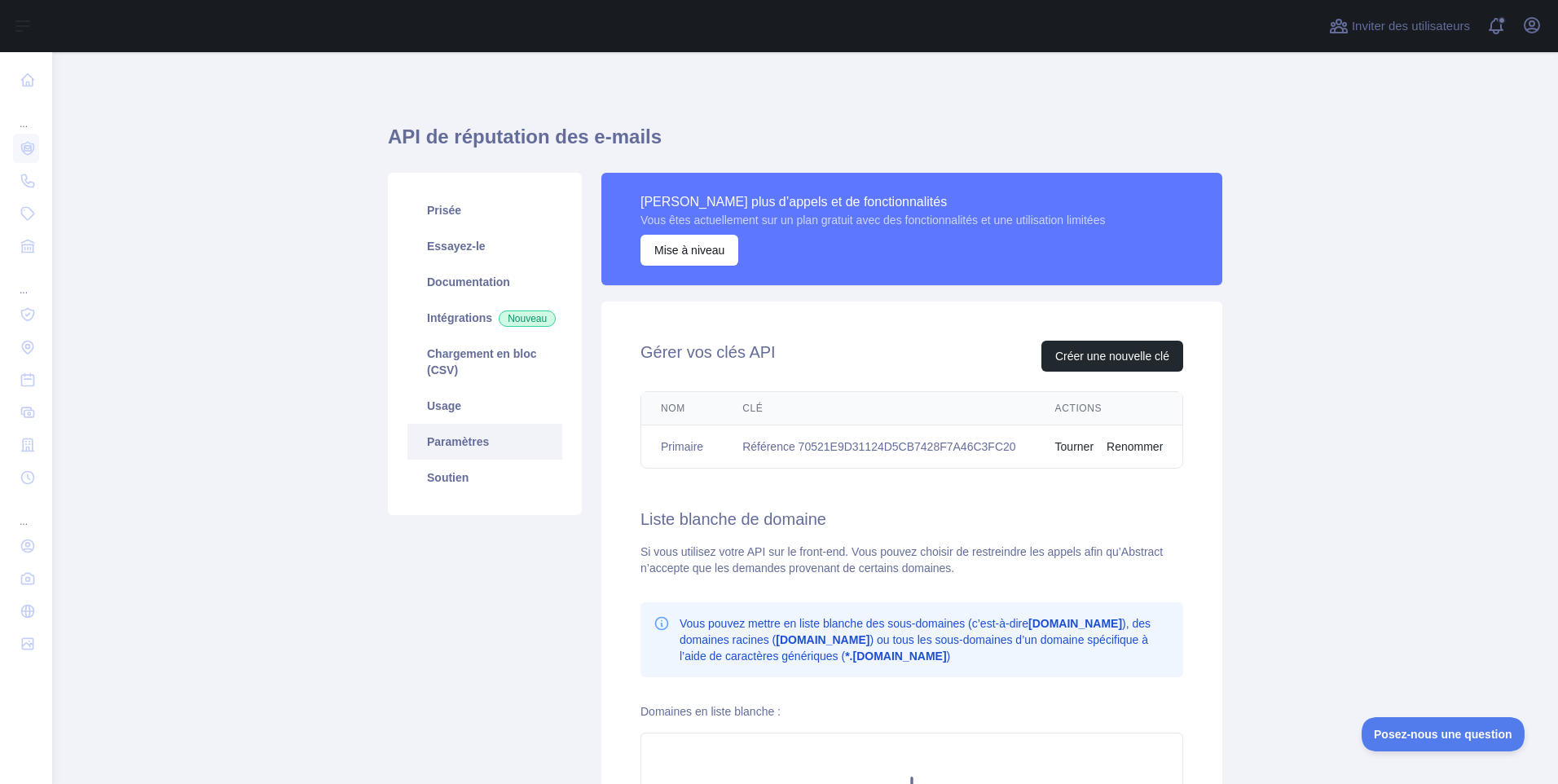
click at [1055, 447] on button "Tourner" at bounding box center [1074, 446] width 39 height 16
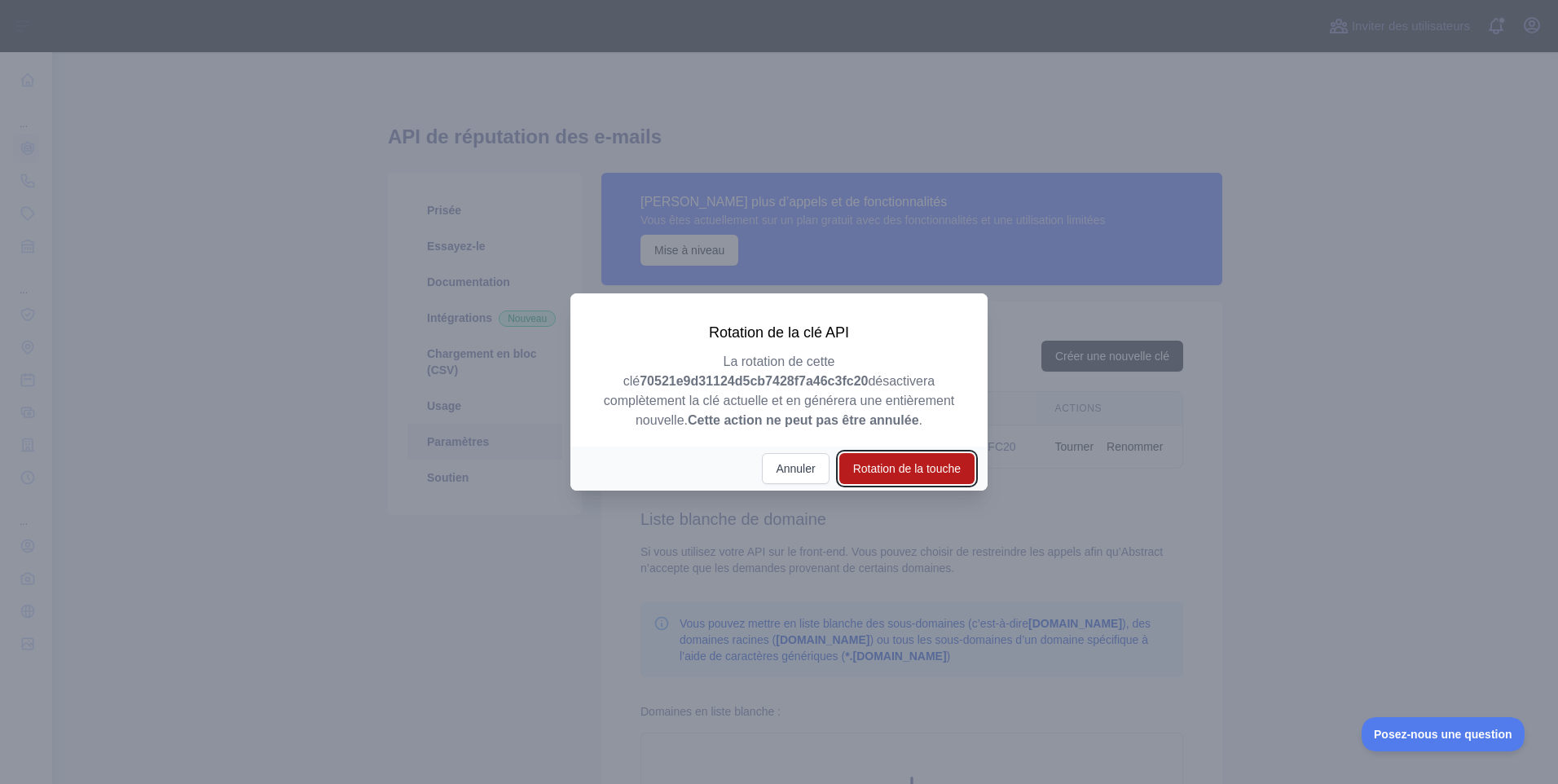
click at [919, 465] on button "Rotation de la touche" at bounding box center [907, 468] width 135 height 31
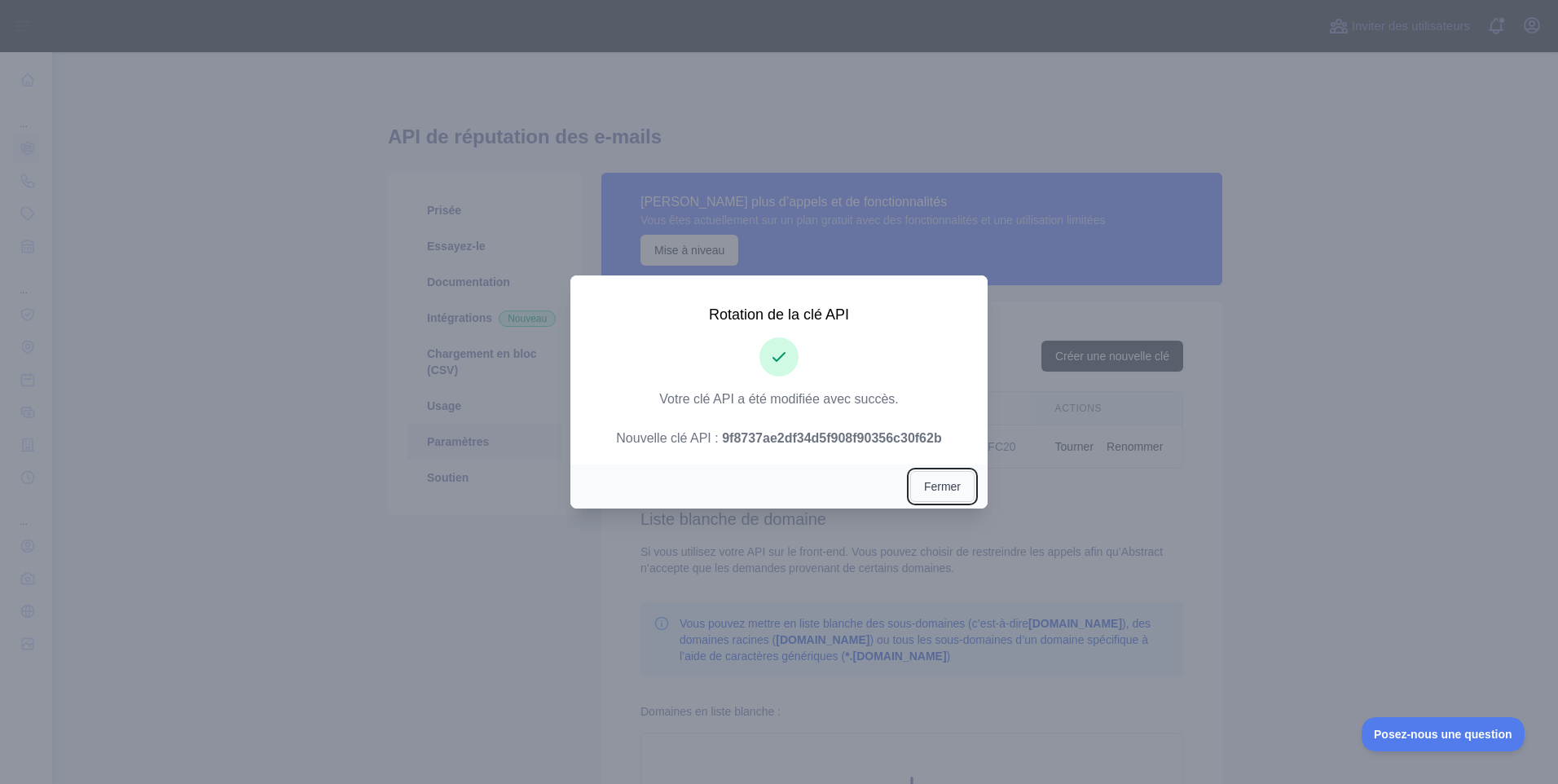
click at [952, 492] on button "Fermer" at bounding box center [942, 486] width 65 height 31
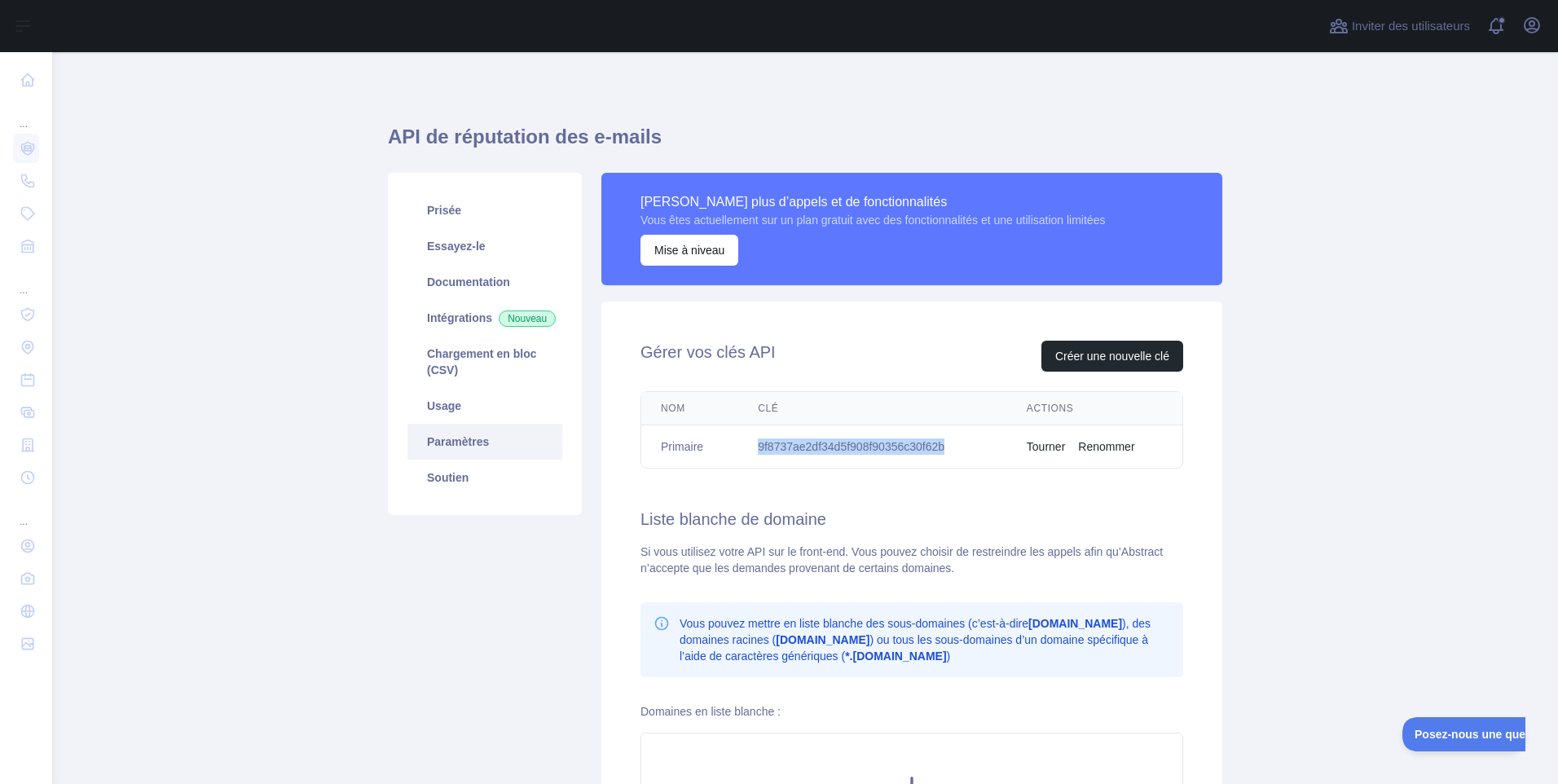
drag, startPoint x: 966, startPoint y: 447, endPoint x: 735, endPoint y: 447, distance: 231.0
click at [738, 447] on td "9f8737ae2df34d5f908f90356c30f62b" at bounding box center [872, 447] width 269 height 44
drag, startPoint x: 735, startPoint y: 447, endPoint x: 808, endPoint y: 442, distance: 73.2
copy td "9f8737ae2df34d5f908f90356c30f62b"
